Goal: Communication & Community: Share content

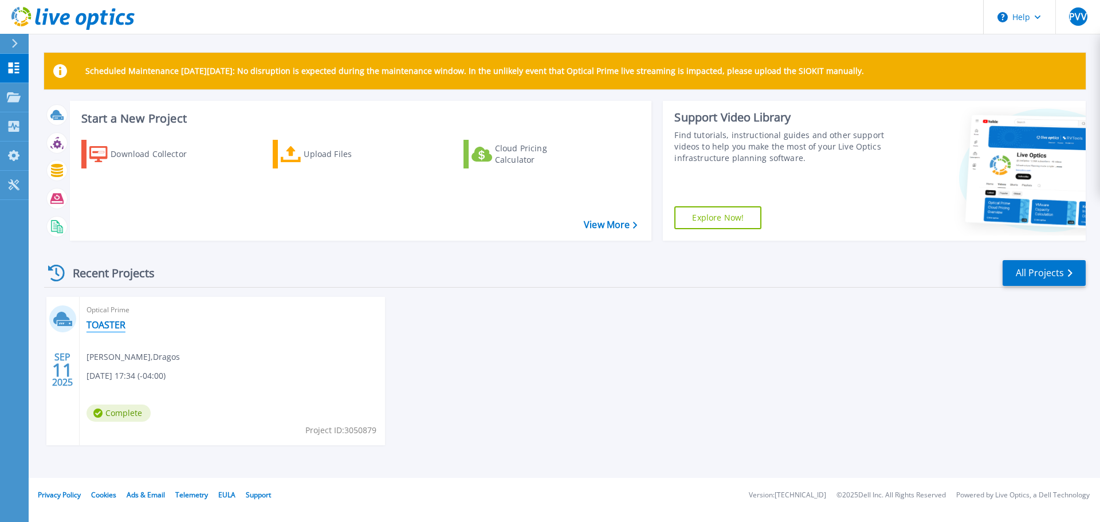
click at [117, 324] on link "TOASTER" at bounding box center [106, 324] width 39 height 11
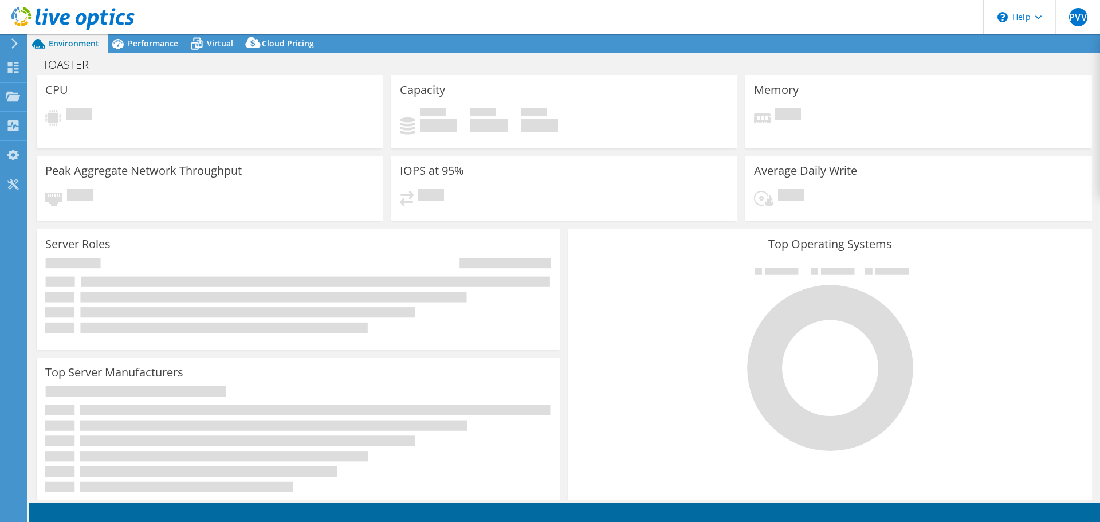
select select "USD"
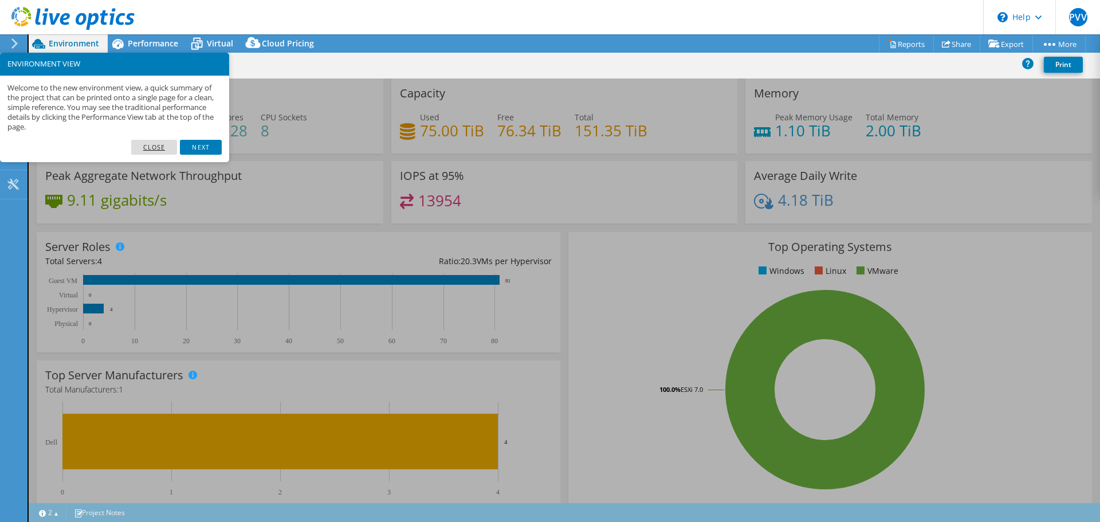
click at [156, 150] on link "Close" at bounding box center [154, 147] width 46 height 15
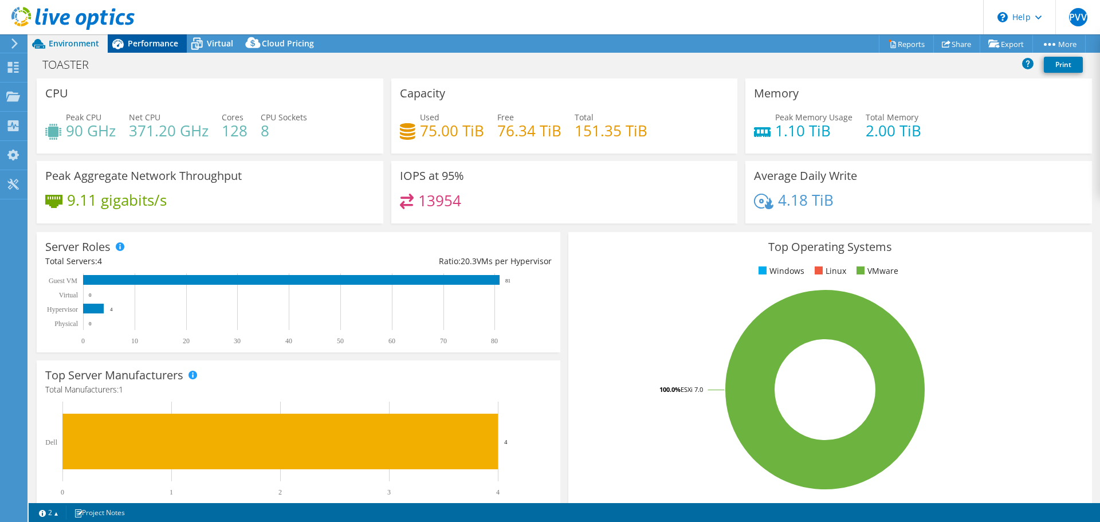
click at [154, 45] on span "Performance" at bounding box center [153, 43] width 50 height 11
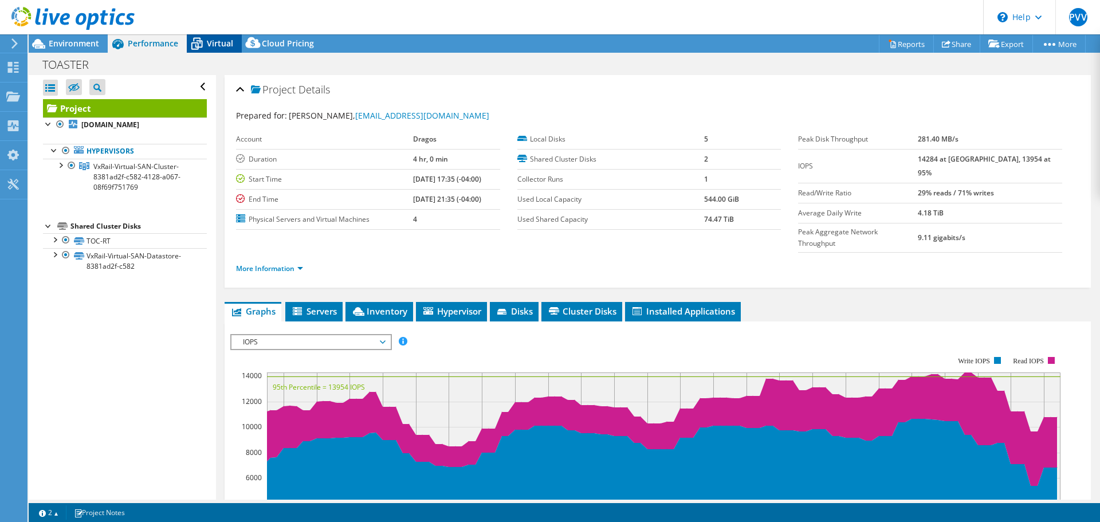
click at [215, 44] on span "Virtual" at bounding box center [220, 43] width 26 height 11
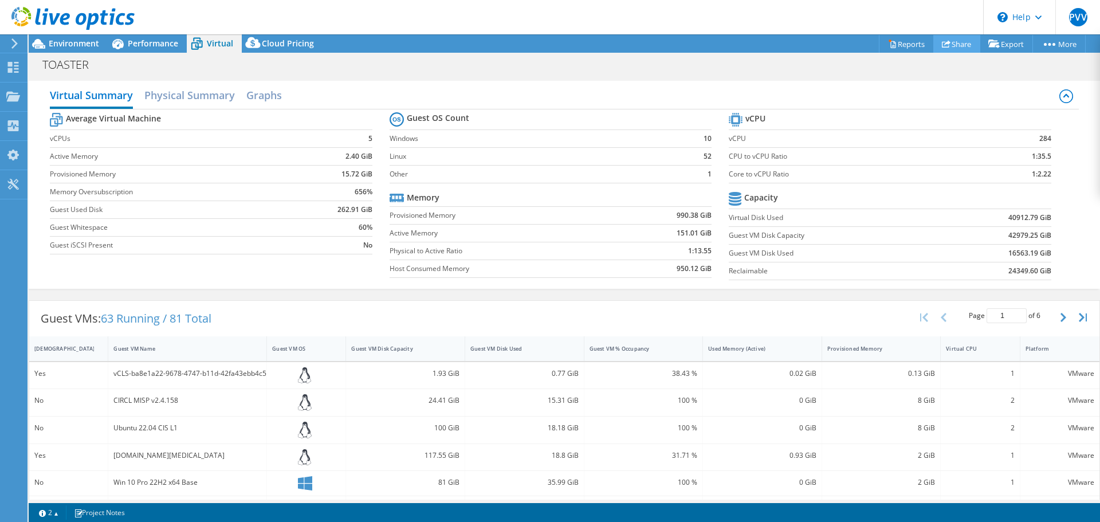
click at [948, 40] on link "Share" at bounding box center [956, 44] width 47 height 18
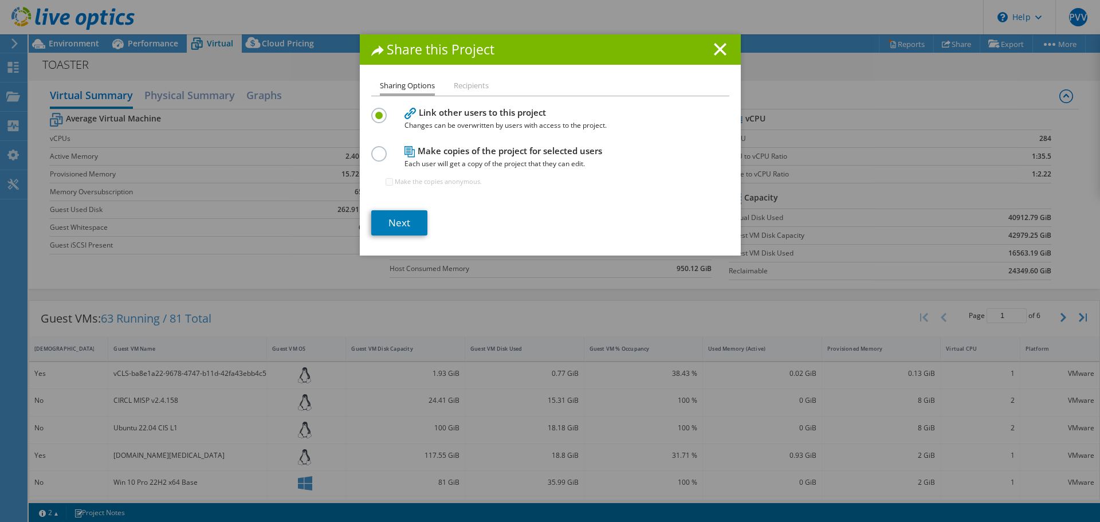
click at [468, 83] on li "Recipients" at bounding box center [471, 86] width 35 height 14
click at [383, 224] on link "Next" at bounding box center [399, 222] width 56 height 25
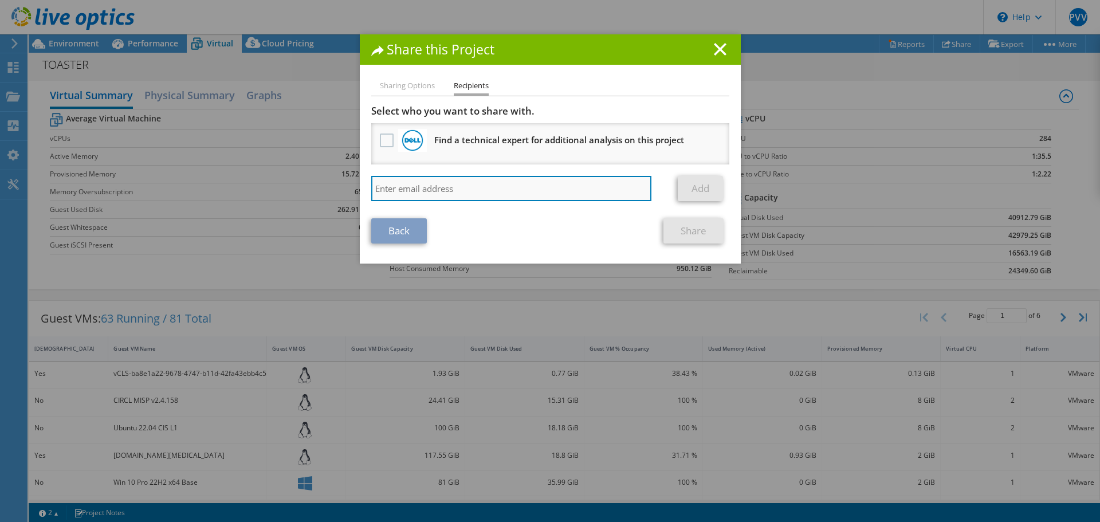
click at [402, 191] on input "search" at bounding box center [511, 188] width 281 height 25
click at [467, 192] on input "search" at bounding box center [511, 188] width 281 height 25
paste input "Josh.Hirsch@tierpoint.com"
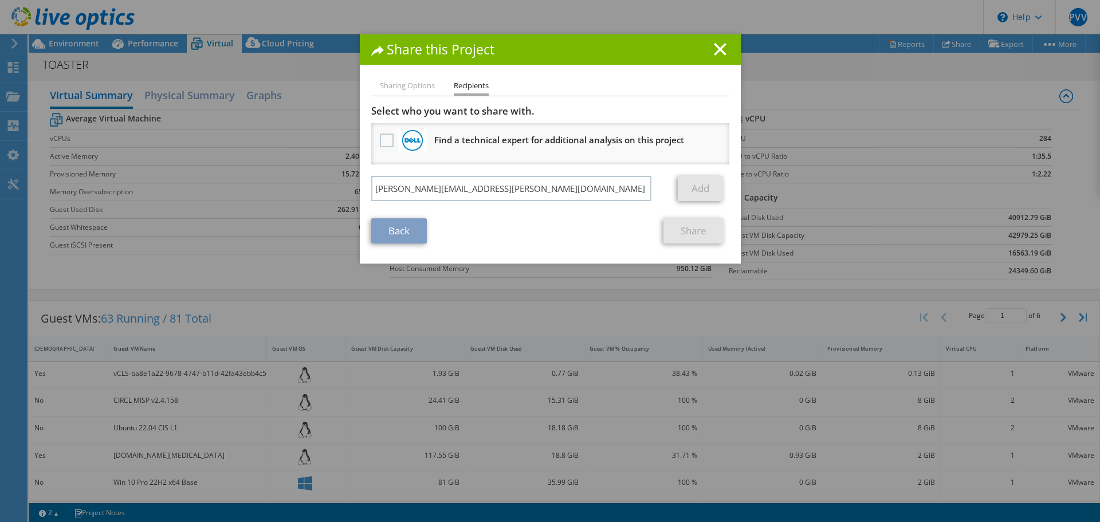
click at [701, 190] on link "Add" at bounding box center [700, 188] width 45 height 25
click at [564, 189] on input "Josh.Hirsch@tierpoint.com" at bounding box center [511, 188] width 281 height 25
click at [704, 190] on link "Add" at bounding box center [700, 188] width 45 height 25
click at [537, 186] on input "Josh.Hirsch@tierpoint.com" at bounding box center [511, 188] width 281 height 25
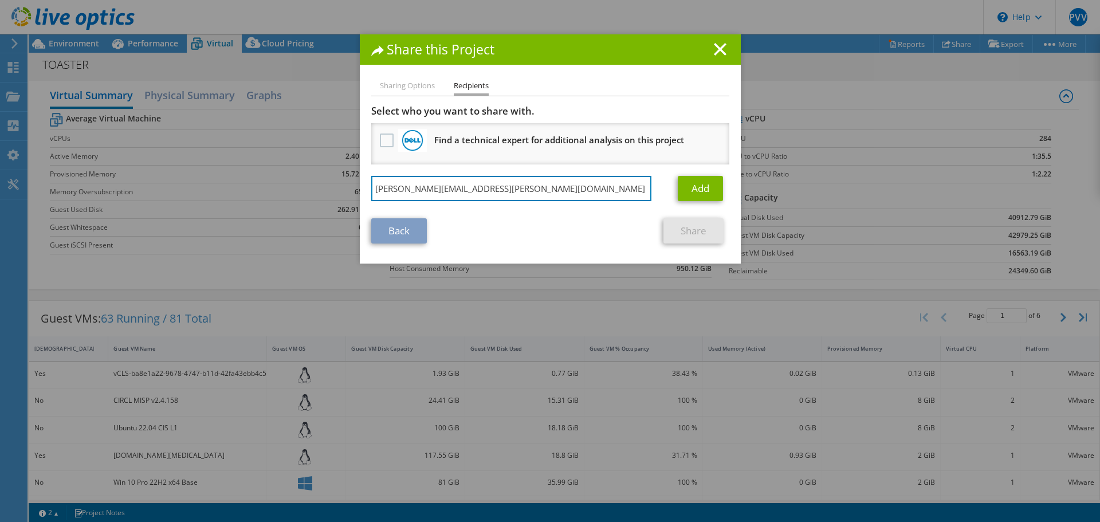
type input "Josh.Hirsch@tierpoint.com"
click at [689, 187] on link "Add" at bounding box center [700, 188] width 45 height 25
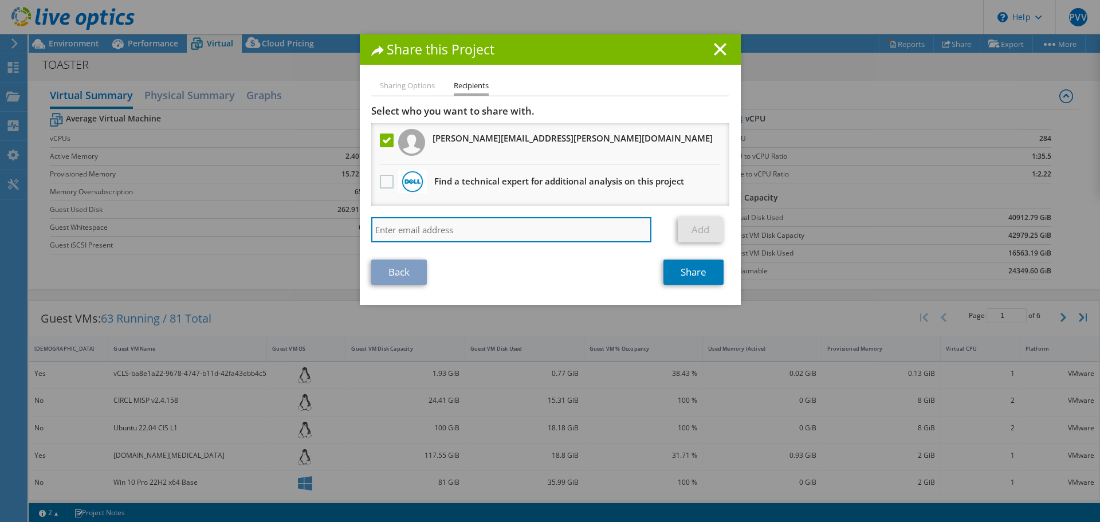
click at [524, 238] on input "search" at bounding box center [511, 229] width 281 height 25
click at [540, 234] on input "search" at bounding box center [511, 229] width 281 height 25
paste input "Adam.Cortner@tierpoint.com"
type input "Adam.Cortner@tierpoint.com"
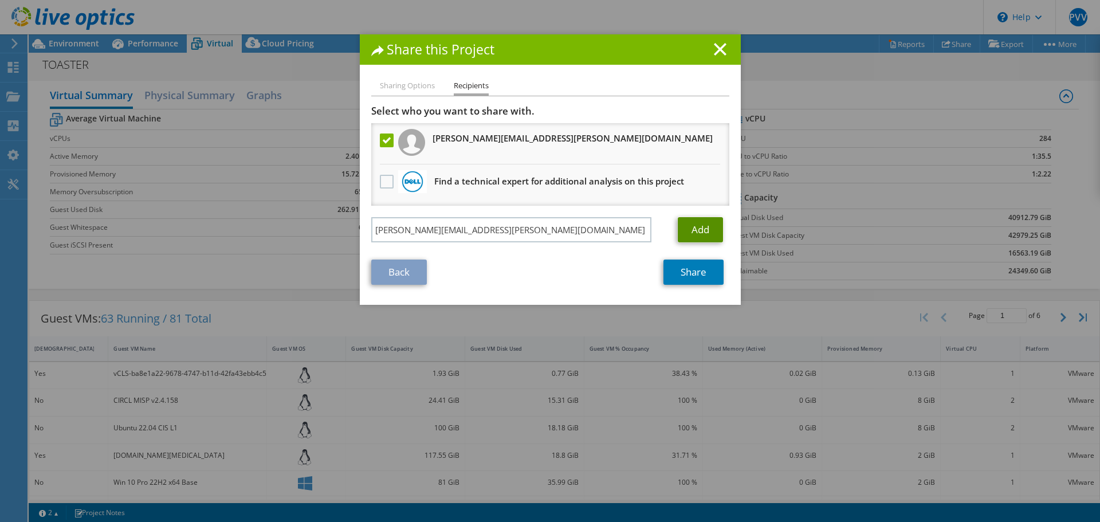
click at [705, 230] on link "Add" at bounding box center [700, 229] width 45 height 25
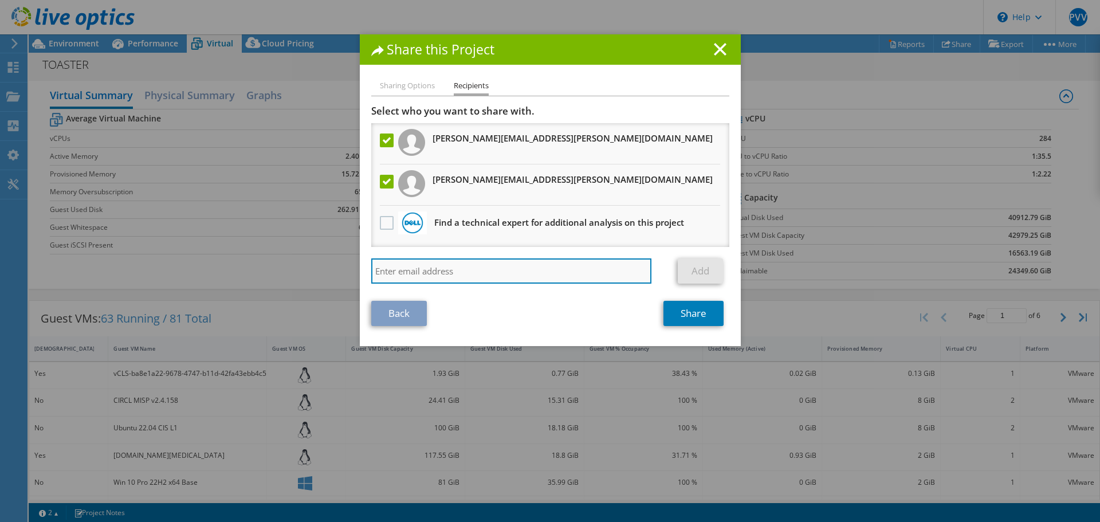
click at [575, 268] on input "search" at bounding box center [511, 270] width 281 height 25
type input "estillings@dragos.com"
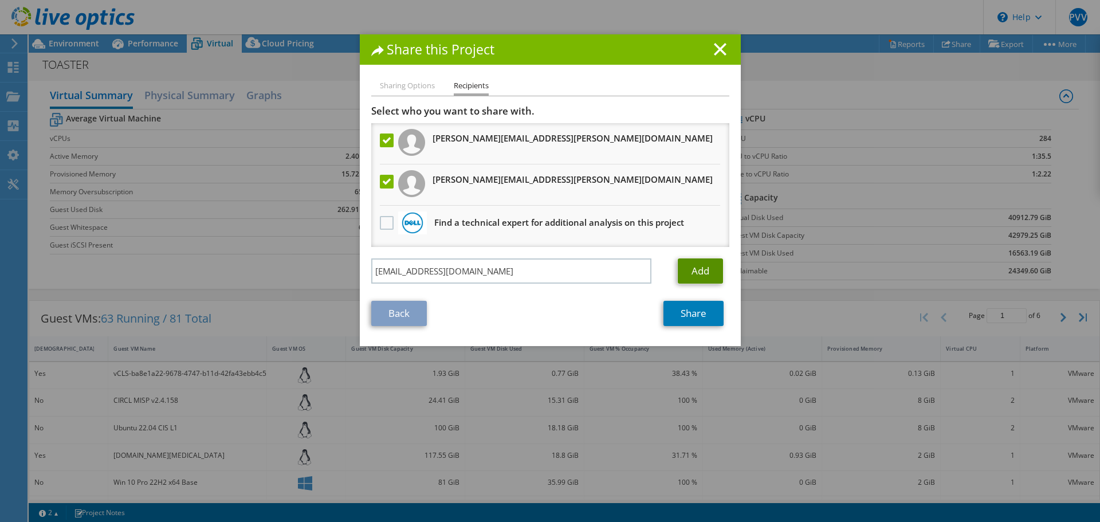
click at [698, 269] on link "Add" at bounding box center [700, 270] width 45 height 25
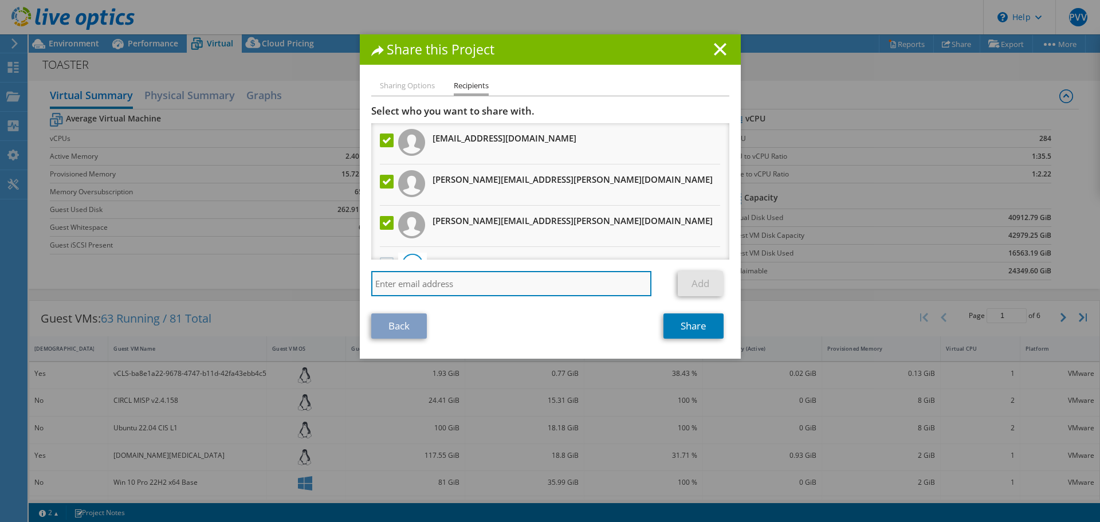
click at [481, 288] on input "search" at bounding box center [511, 283] width 281 height 25
type input "sborque@dragos.com"
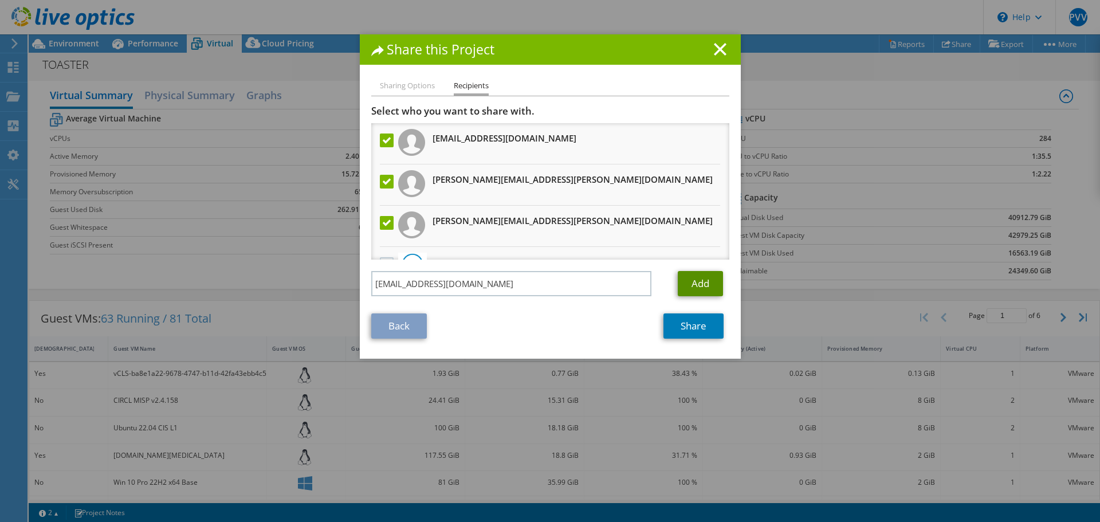
click at [682, 273] on link "Add" at bounding box center [700, 283] width 45 height 25
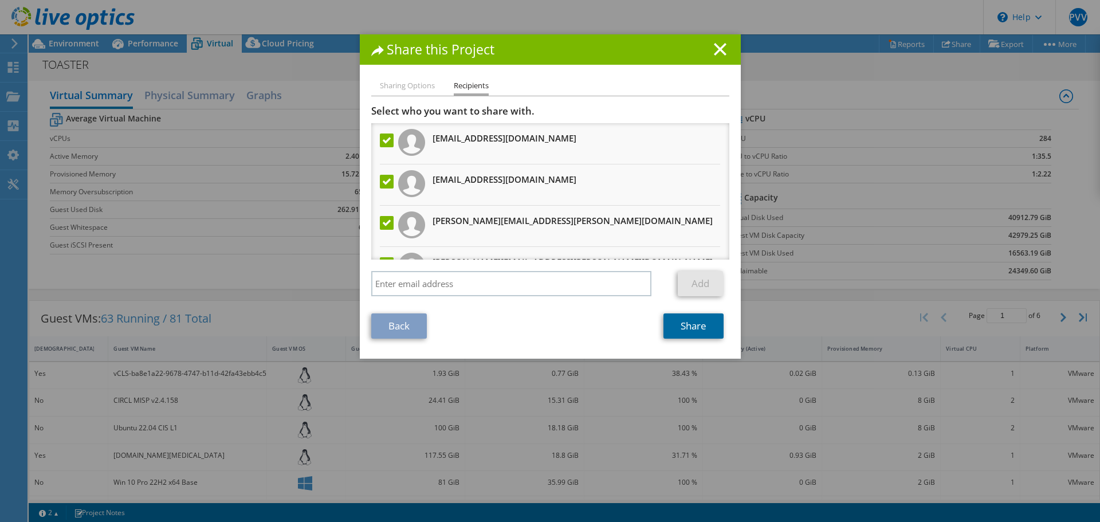
click at [697, 324] on link "Share" at bounding box center [694, 325] width 60 height 25
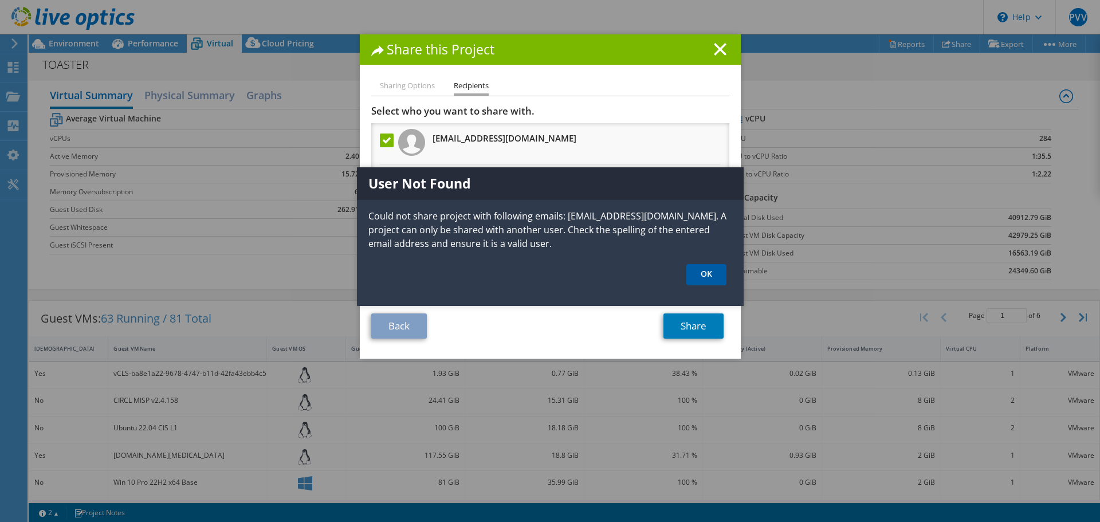
click at [707, 278] on link "OK" at bounding box center [706, 274] width 40 height 21
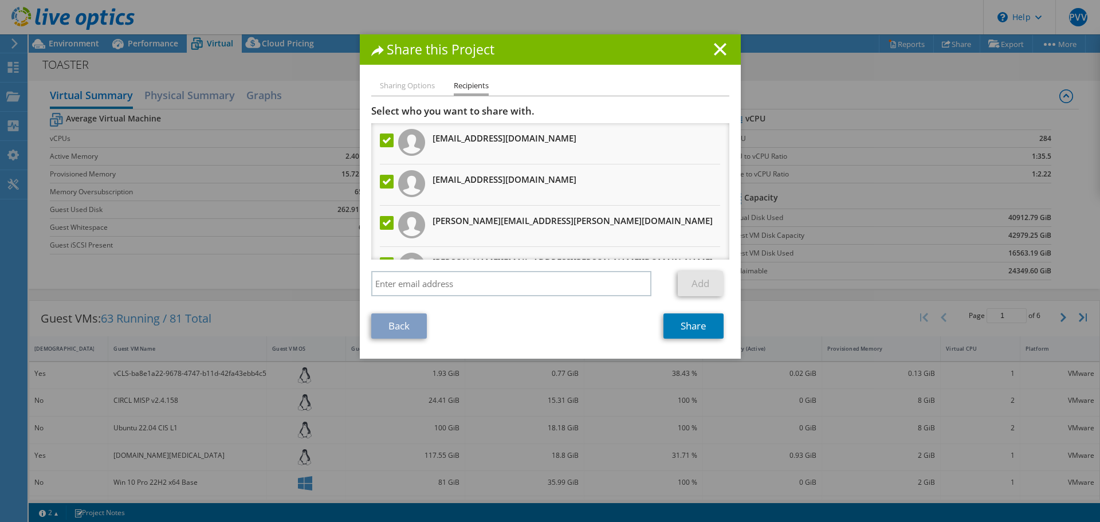
click at [382, 134] on label at bounding box center [388, 141] width 17 height 14
click at [0, 0] on input "checkbox" at bounding box center [0, 0] width 0 height 0
click at [686, 325] on link "Share" at bounding box center [694, 325] width 60 height 25
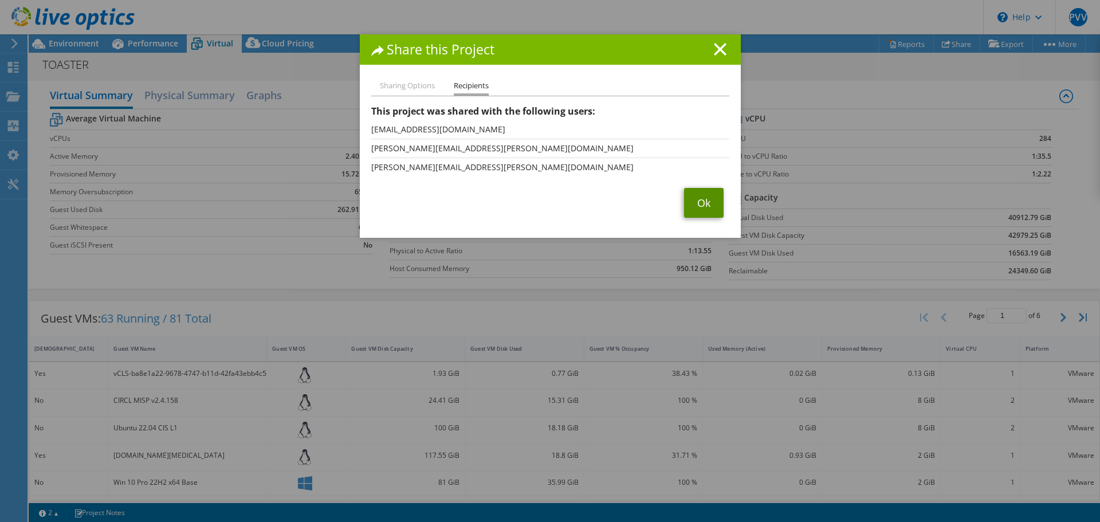
click at [700, 209] on link "Ok" at bounding box center [704, 203] width 40 height 30
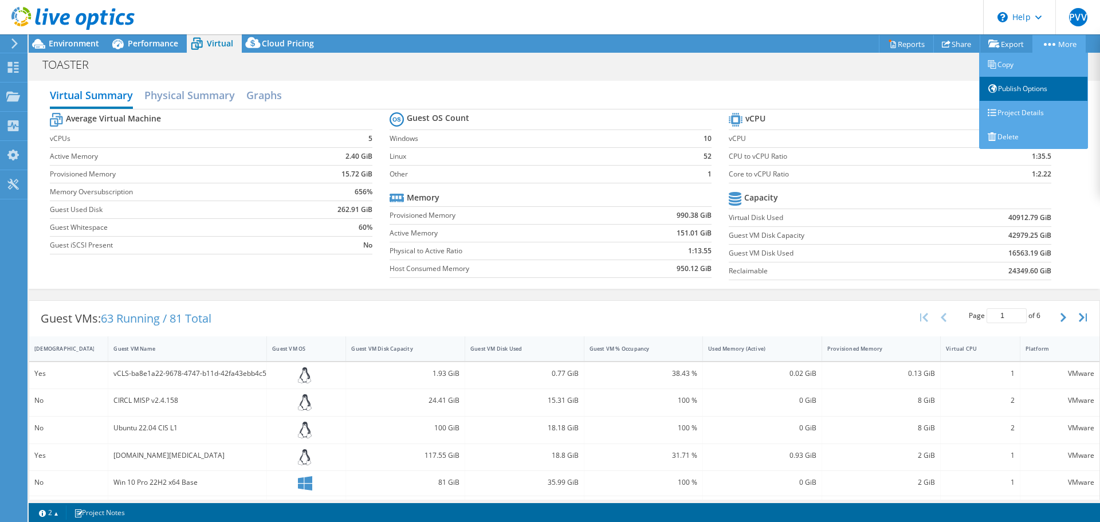
click at [1033, 94] on link "Publish Options" at bounding box center [1033, 89] width 109 height 24
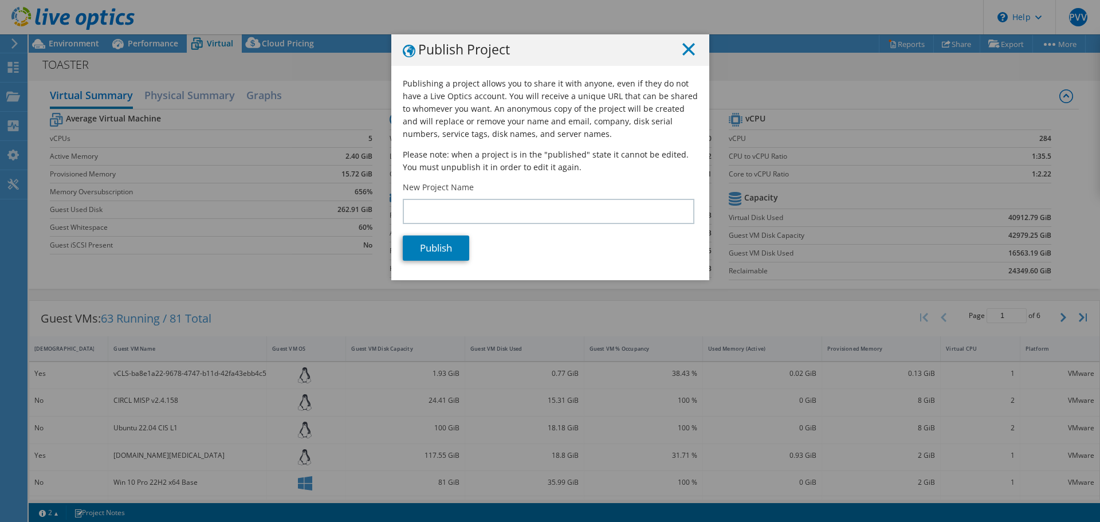
click at [684, 48] on line at bounding box center [688, 49] width 11 height 11
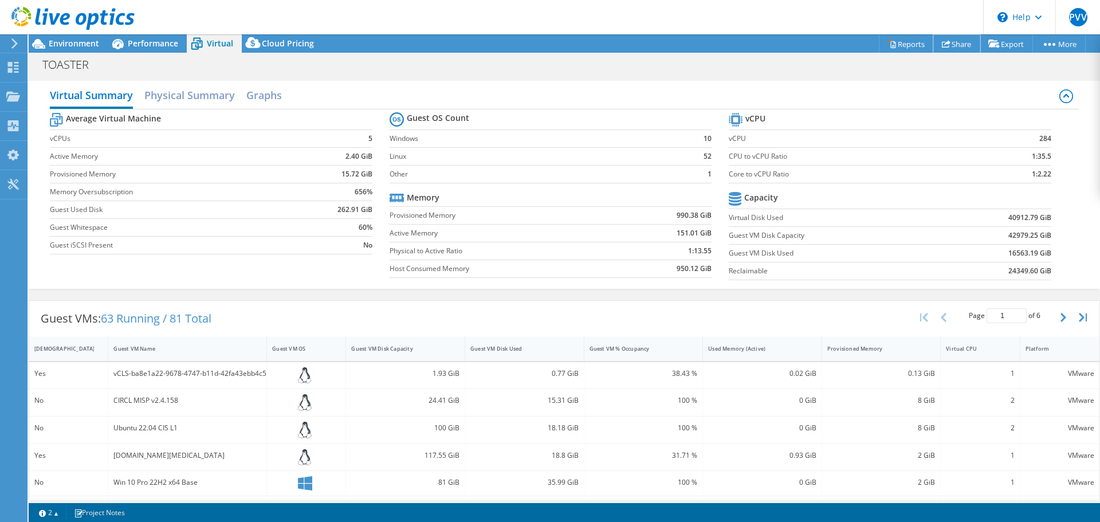
click at [960, 42] on link "Share" at bounding box center [956, 44] width 47 height 18
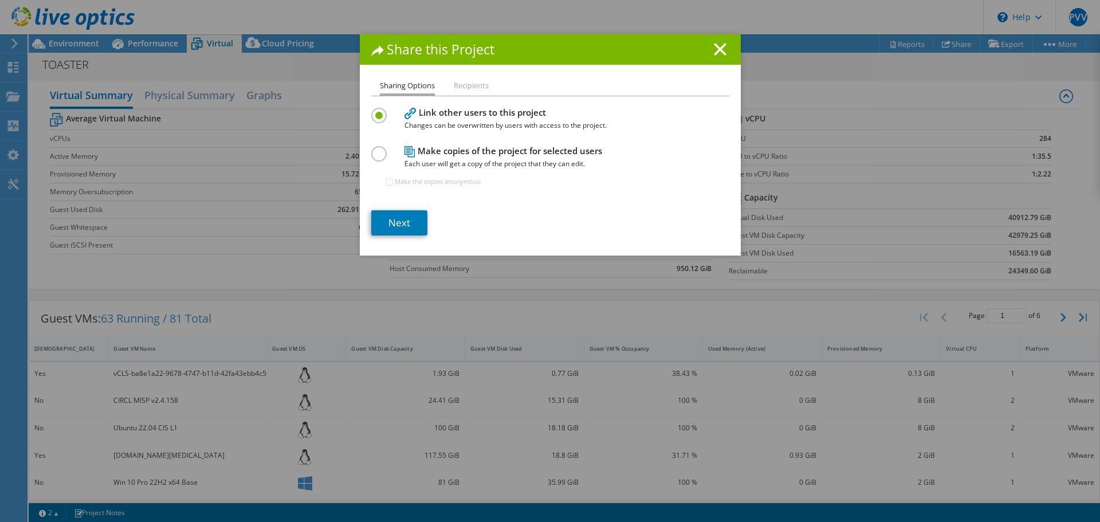
click at [471, 84] on li "Recipients" at bounding box center [471, 86] width 35 height 14
click at [714, 50] on icon at bounding box center [720, 49] width 13 height 13
